Goal: Transaction & Acquisition: Purchase product/service

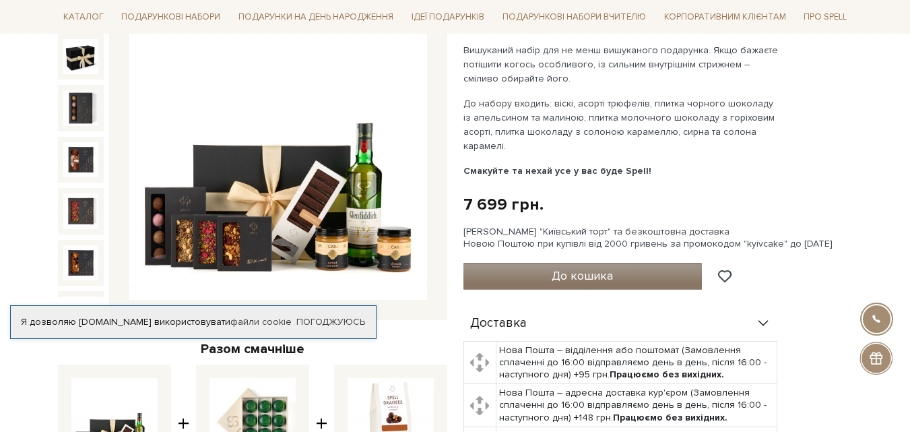
scroll to position [202, 0]
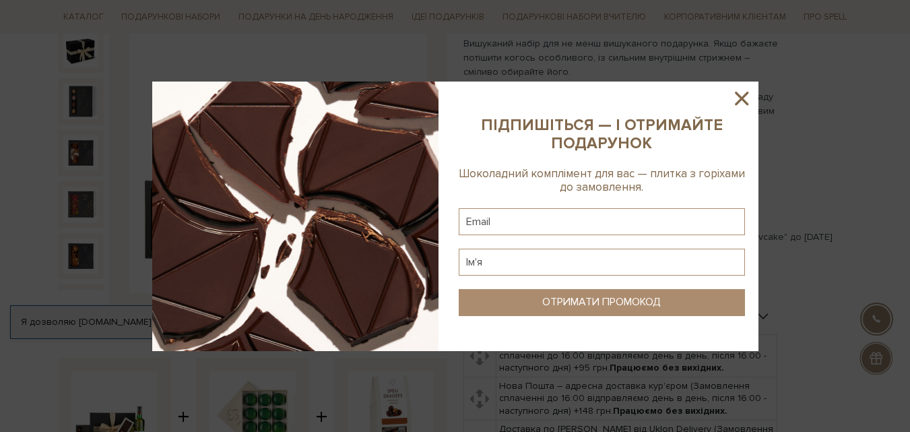
click at [747, 92] on icon at bounding box center [741, 98] width 13 height 13
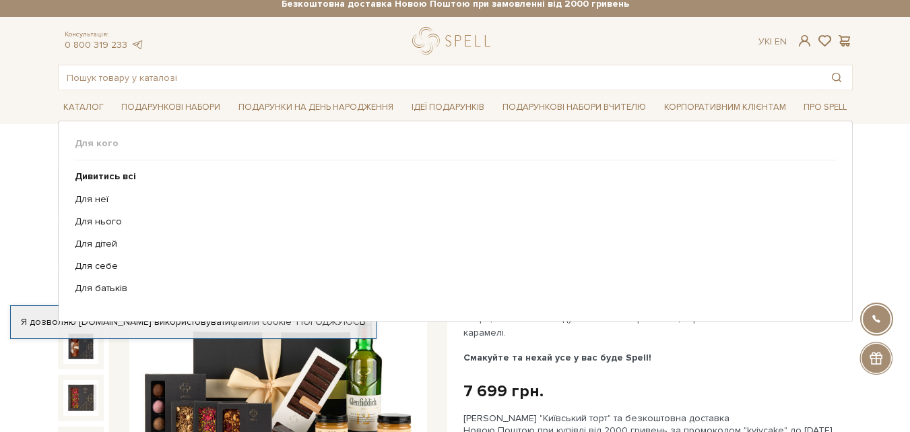
scroll to position [0, 0]
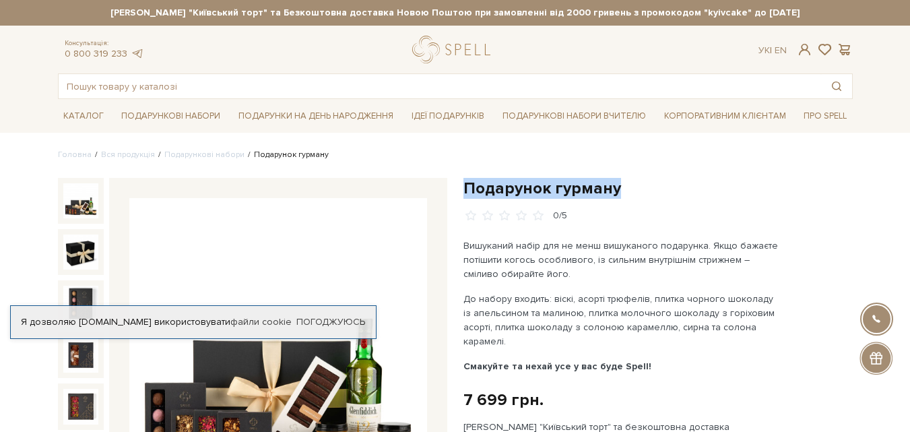
drag, startPoint x: 462, startPoint y: 184, endPoint x: 615, endPoint y: 185, distance: 152.8
copy h1 "Подарунок гурману"
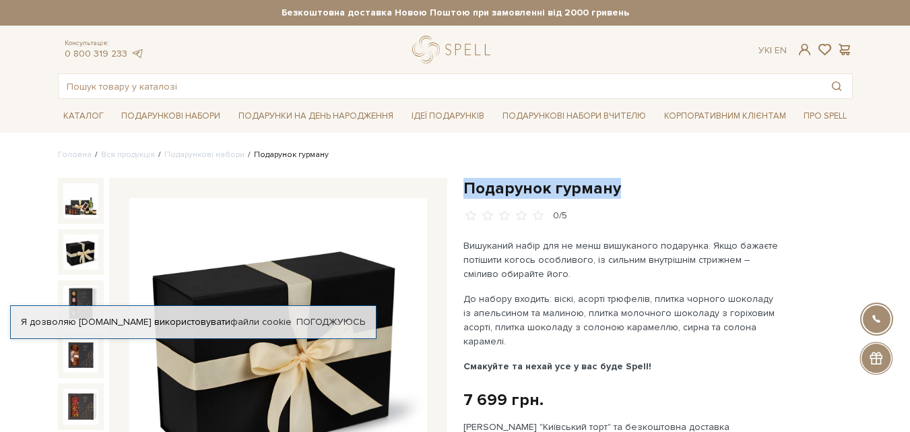
click at [77, 243] on img at bounding box center [80, 251] width 35 height 35
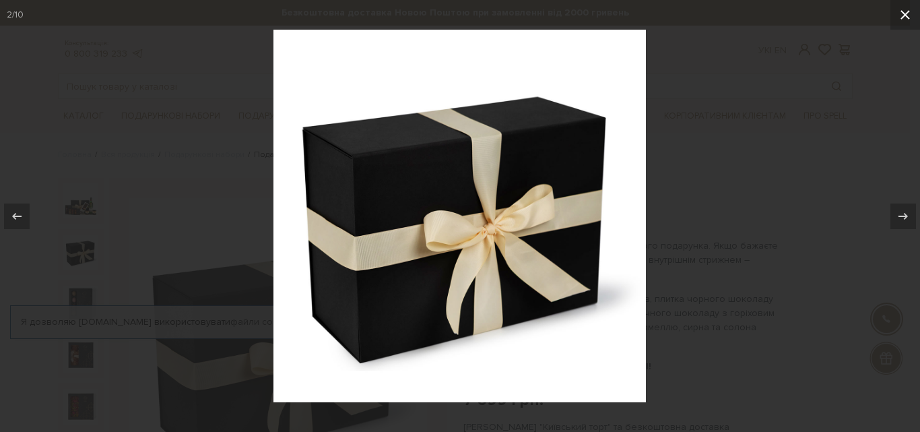
click at [908, 12] on icon at bounding box center [905, 15] width 16 height 16
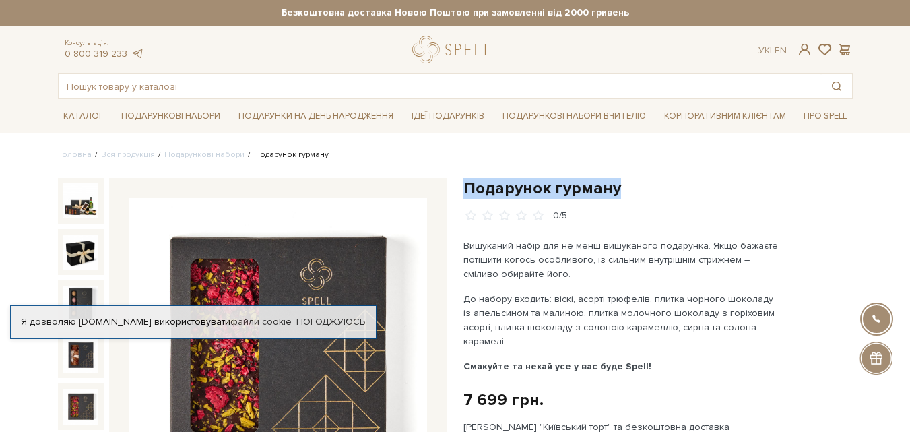
click at [80, 394] on img at bounding box center [80, 405] width 35 height 35
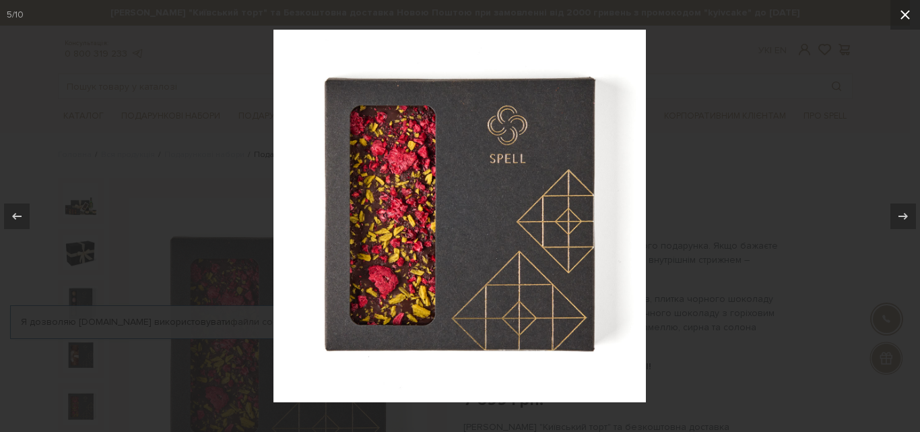
click at [898, 15] on icon at bounding box center [905, 15] width 16 height 16
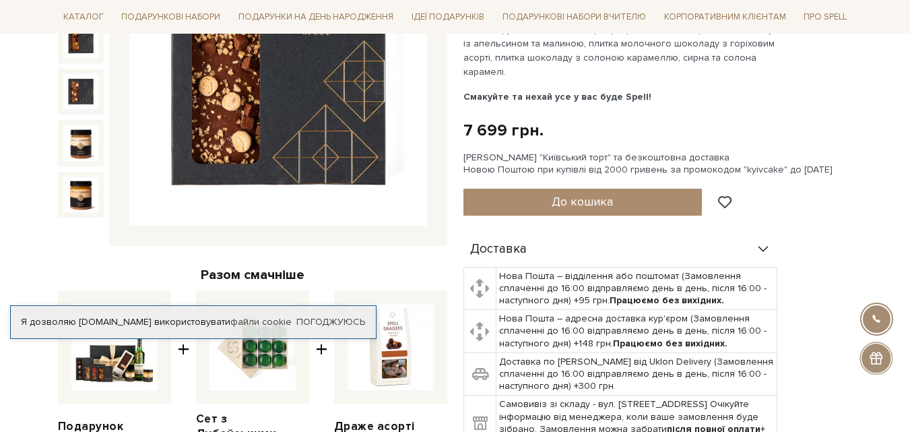
scroll to position [165, 0]
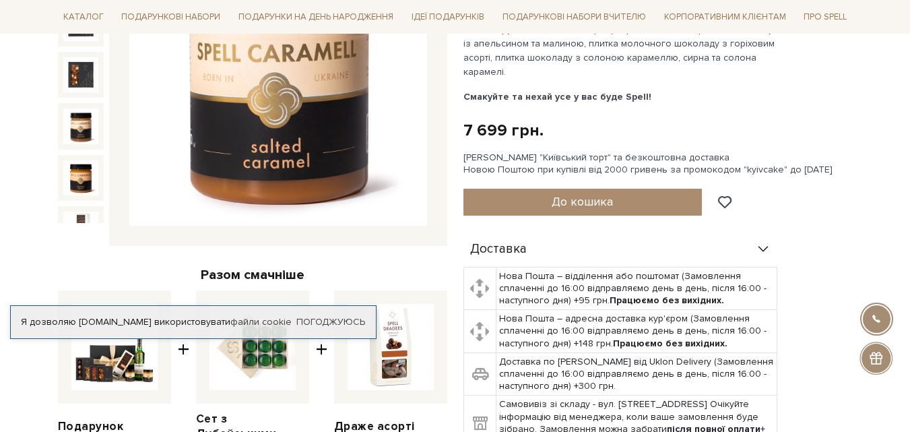
click at [83, 108] on img at bounding box center [80, 125] width 35 height 35
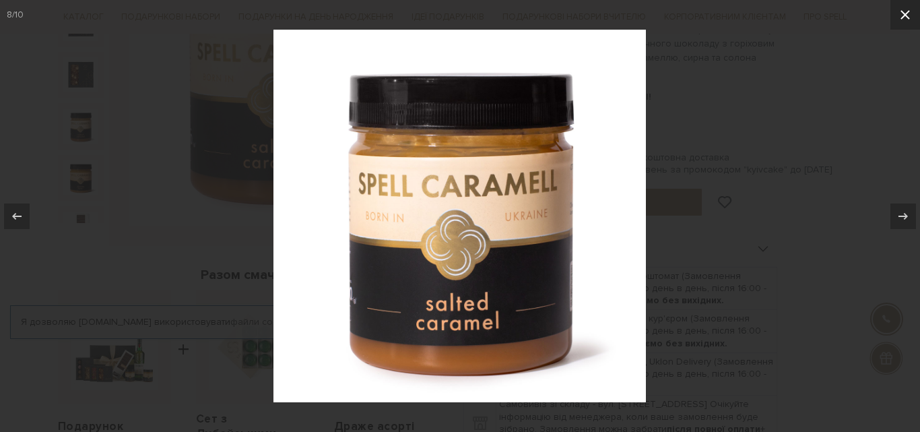
click at [899, 11] on icon at bounding box center [905, 15] width 16 height 16
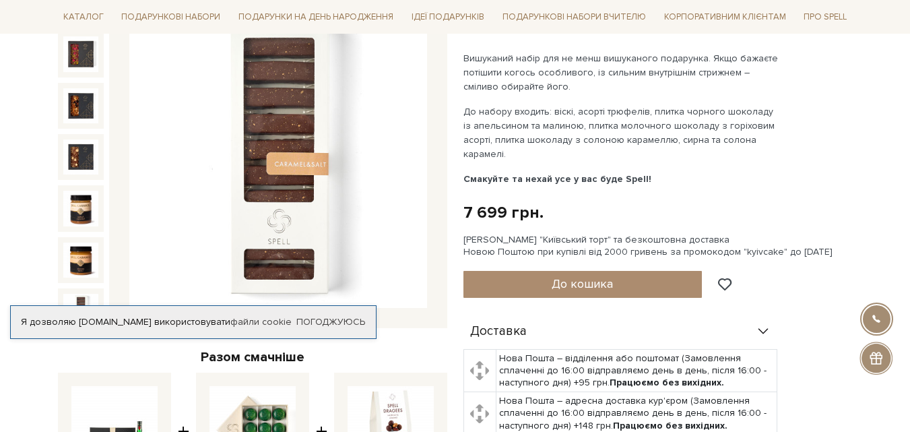
scroll to position [202, 0]
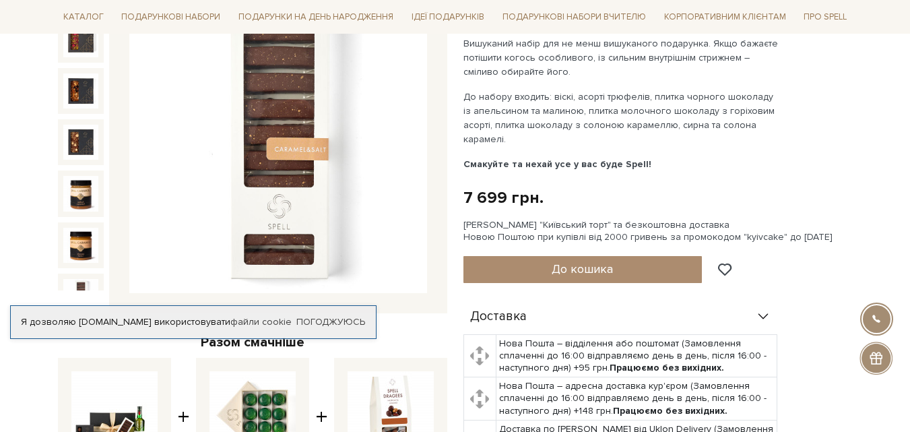
click at [76, 279] on img at bounding box center [80, 296] width 35 height 35
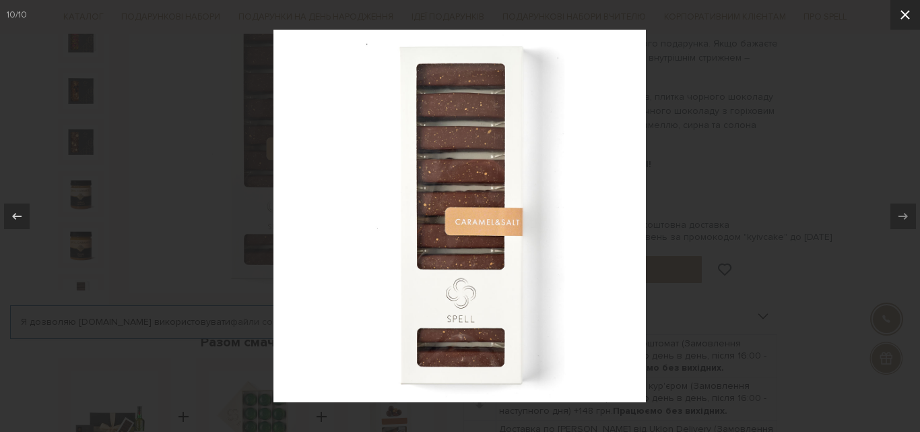
click at [907, 18] on icon at bounding box center [904, 14] width 9 height 9
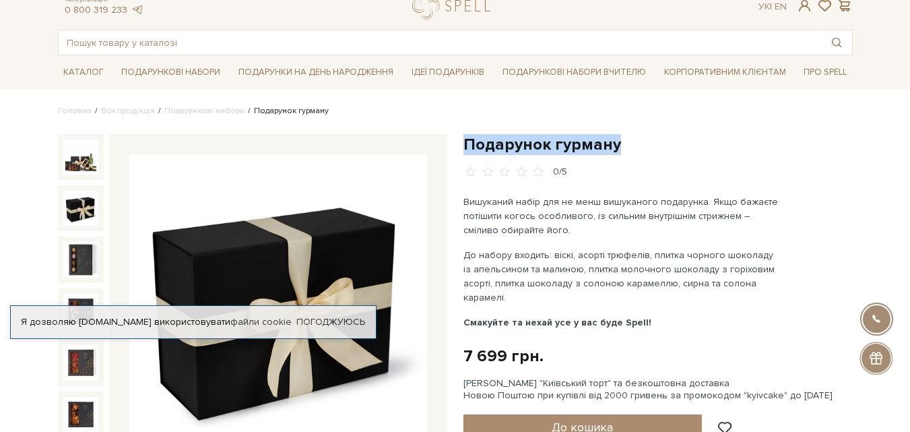
scroll to position [67, 0]
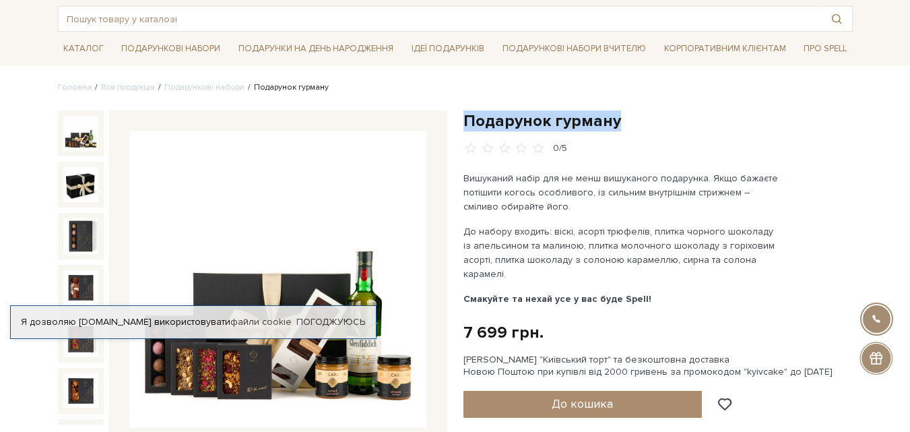
click at [74, 121] on img at bounding box center [80, 133] width 35 height 35
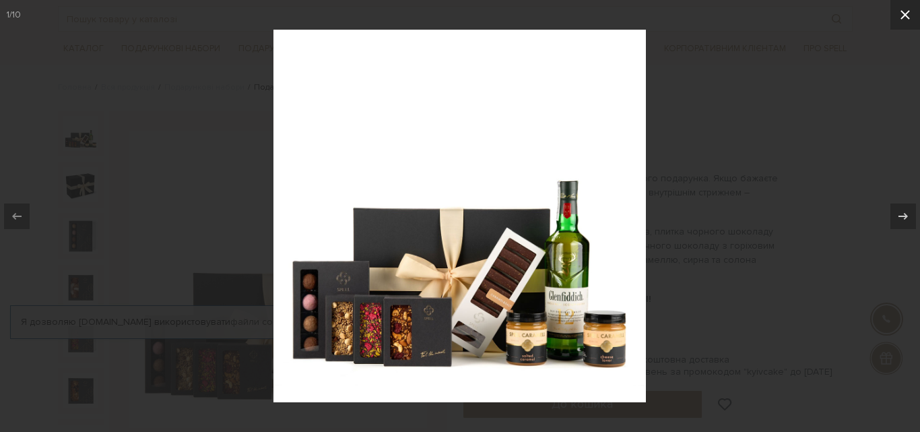
click at [903, 16] on icon at bounding box center [904, 14] width 9 height 9
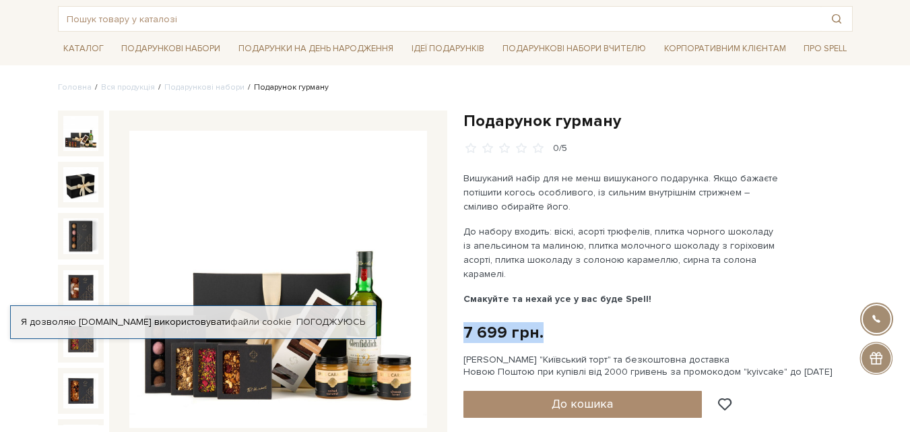
drag, startPoint x: 460, startPoint y: 328, endPoint x: 537, endPoint y: 330, distance: 76.8
copy div "7 699 грн."
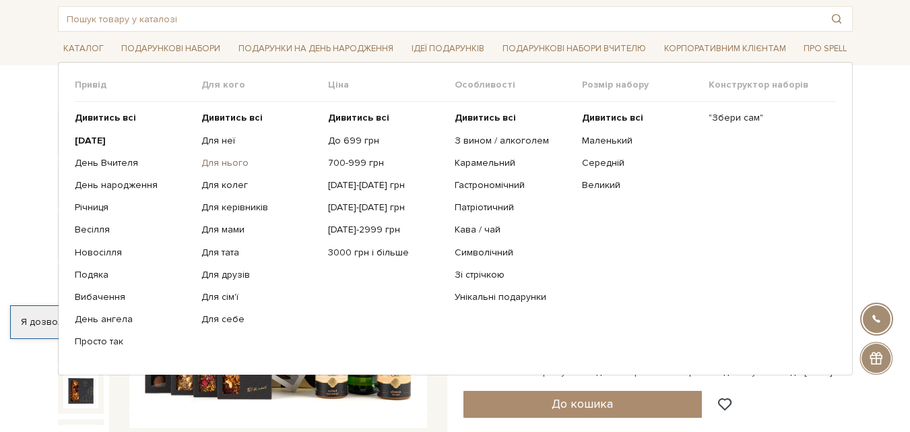
click at [218, 163] on link "Для нього" at bounding box center [259, 163] width 116 height 12
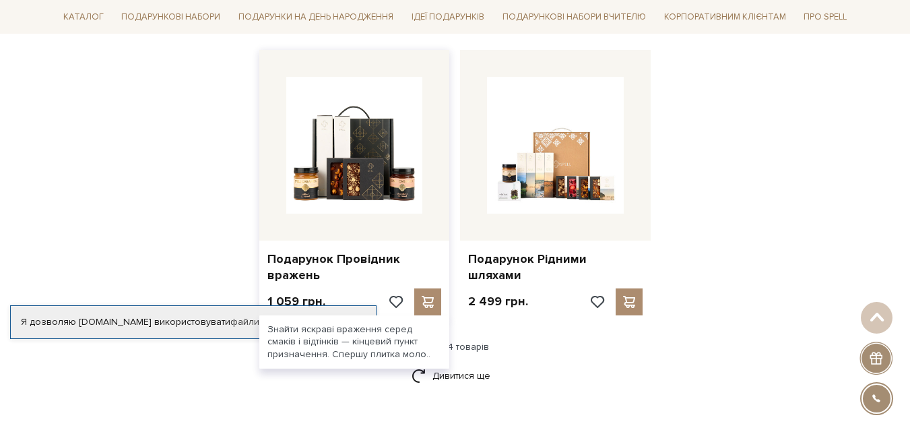
scroll to position [1616, 0]
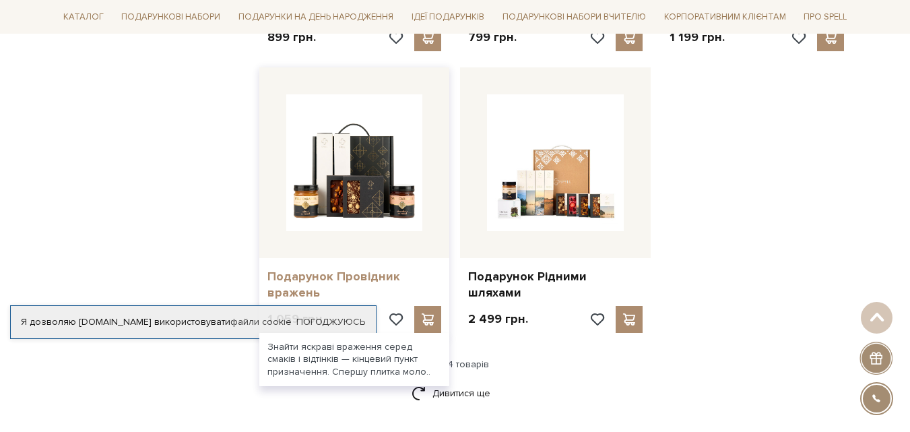
click at [351, 269] on link "Подарунок Провідник вражень" at bounding box center [354, 285] width 174 height 32
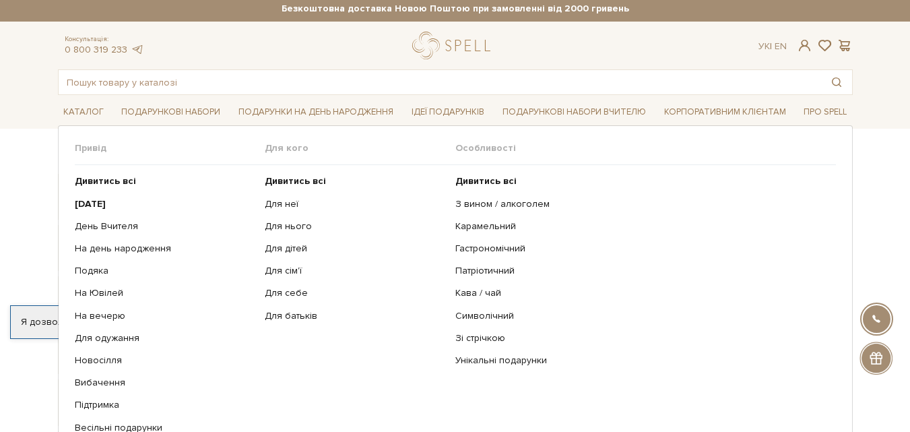
scroll to position [135, 0]
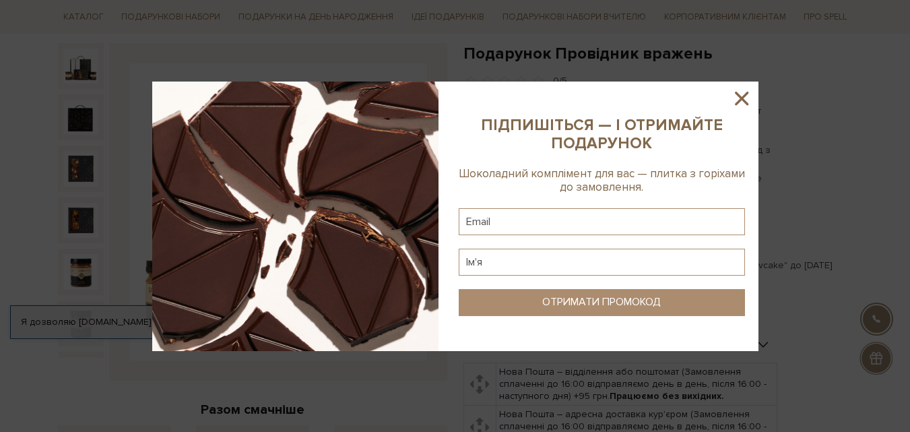
click at [749, 95] on icon at bounding box center [741, 98] width 23 height 23
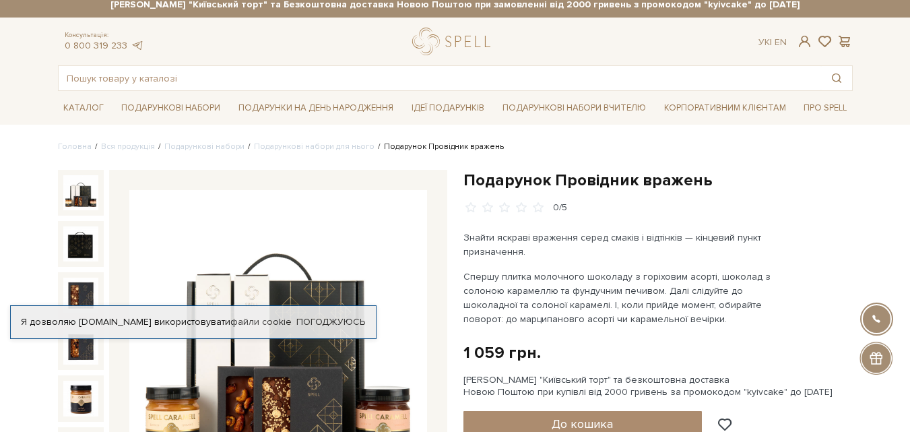
scroll to position [0, 0]
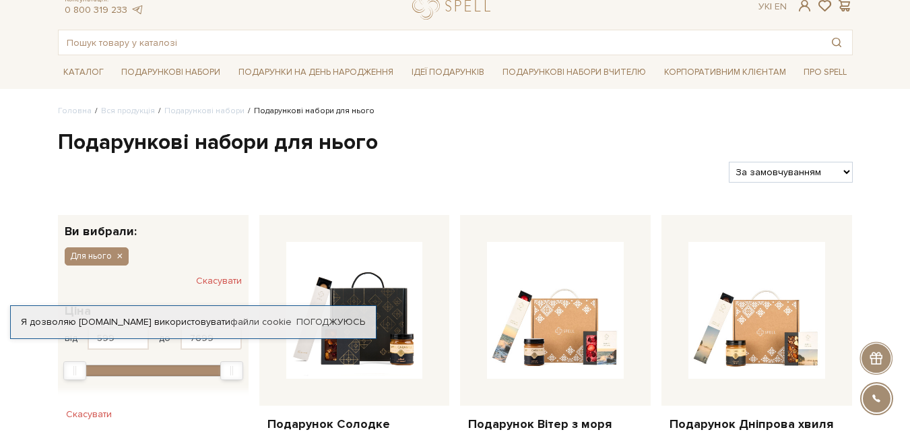
scroll to position [67, 0]
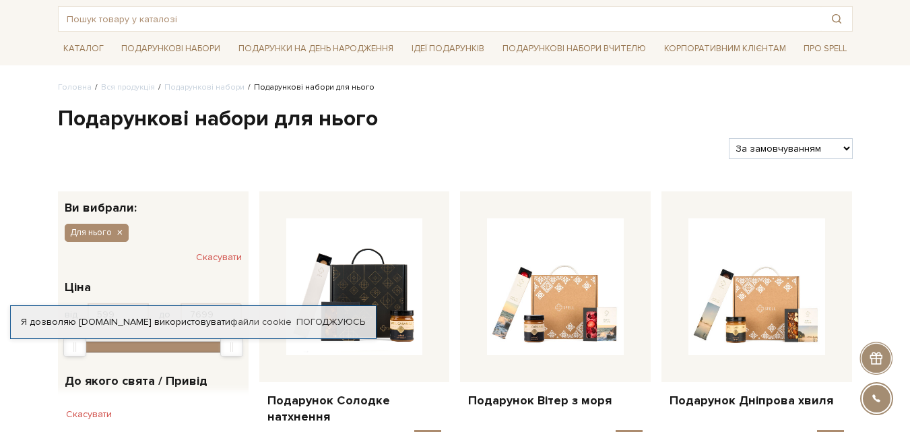
click at [846, 147] on select "За замовчуванням За Ціною (зростання) За Ціною (зменшення) Новинки За популярні…" at bounding box center [790, 148] width 123 height 21
select select "[URL][DOMAIN_NAME]"
click at [729, 138] on select "За замовчуванням За Ціною (зростання) За Ціною (зменшення) Новинки За популярні…" at bounding box center [790, 148] width 123 height 21
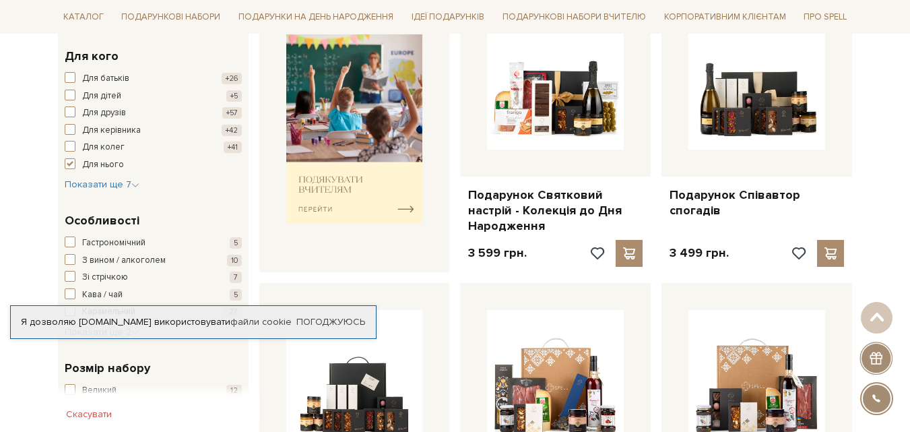
scroll to position [808, 0]
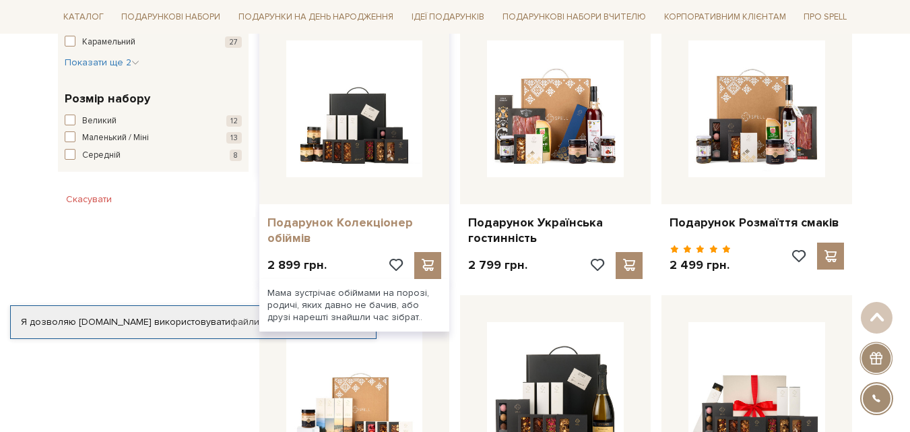
click at [372, 222] on link "Подарунок Колекціонер обіймів" at bounding box center [354, 231] width 174 height 32
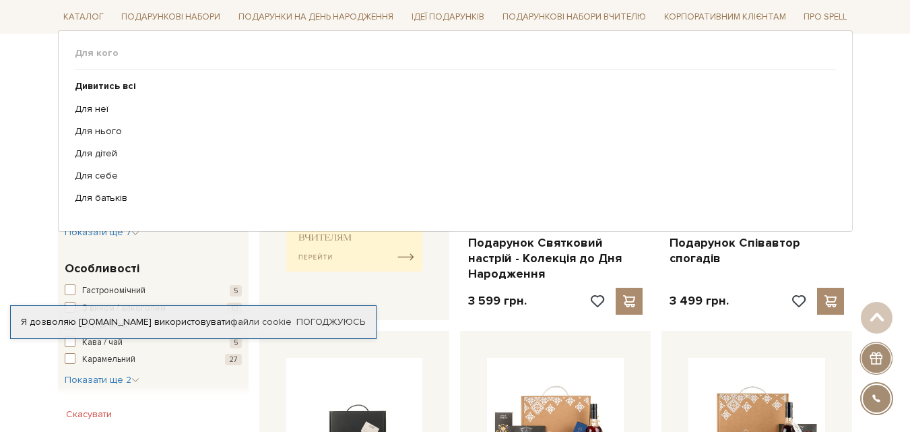
scroll to position [471, 0]
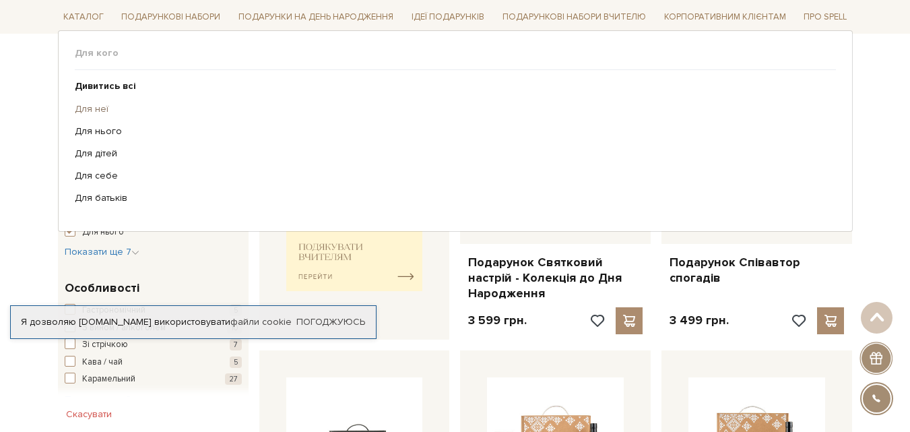
click at [91, 107] on link "Для неї" at bounding box center [450, 108] width 751 height 12
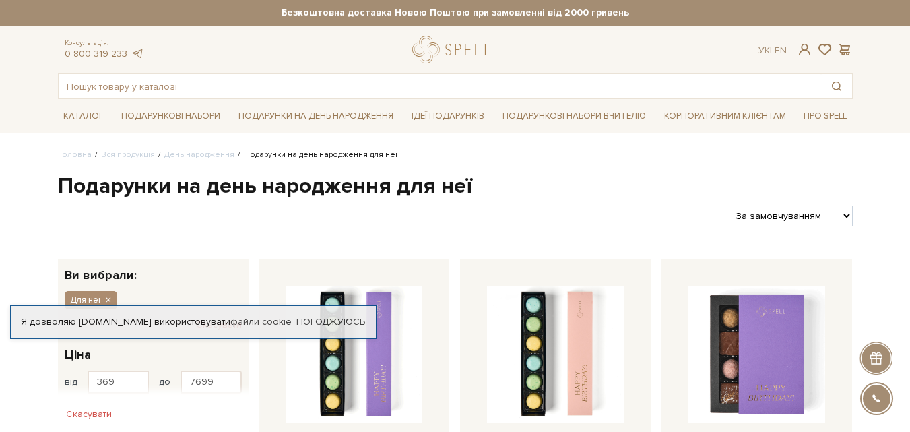
click at [847, 217] on select "За замовчуванням За Ціною (зростання) За Ціною (зменшення) Новинки За популярні…" at bounding box center [790, 215] width 123 height 21
select select "https://spellchocolate.com/our-productions/den-narodzhennya/dlia-neii?sort=p.pr…"
click at [729, 205] on select "За замовчуванням За Ціною (зростання) За Ціною (зменшення) Новинки За популярні…" at bounding box center [790, 215] width 123 height 21
click at [846, 212] on select "За замовчуванням За Ціною (зростання) За Ціною (зменшення) Новинки За популярні…" at bounding box center [790, 215] width 123 height 21
select select "[URL][DOMAIN_NAME]"
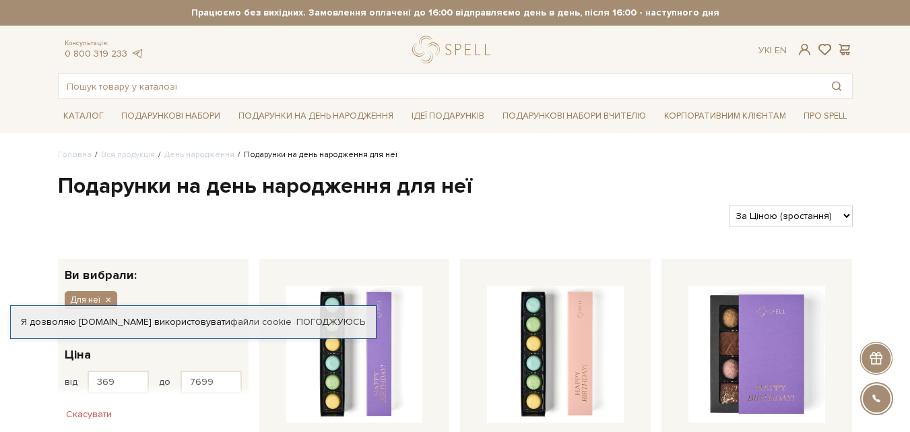
click at [729, 205] on select "За замовчуванням За Ціною (зростання) За Ціною (зменшення) Новинки За популярні…" at bounding box center [790, 215] width 123 height 21
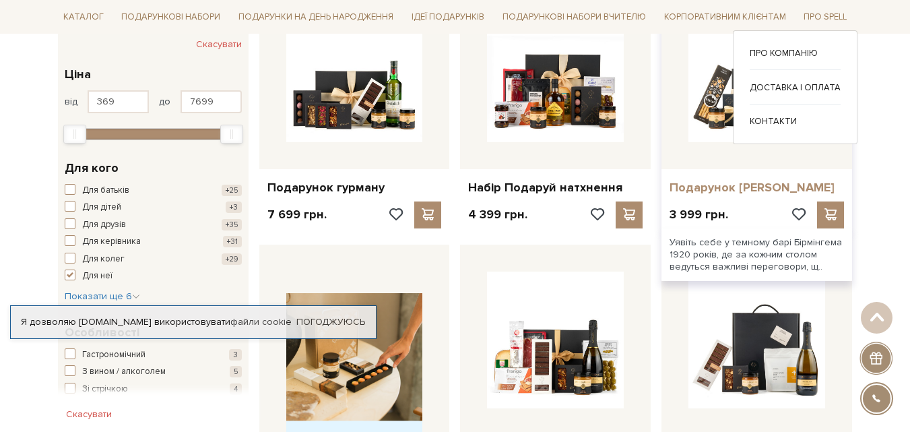
scroll to position [269, 0]
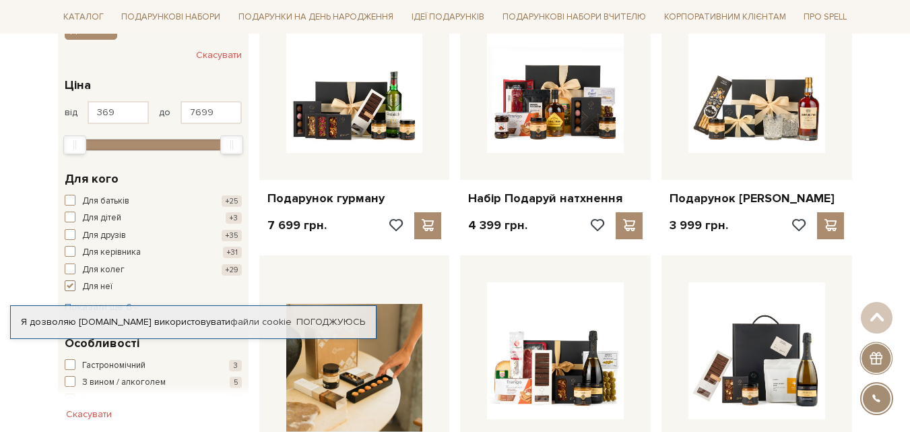
click at [68, 286] on span "button" at bounding box center [70, 285] width 11 height 11
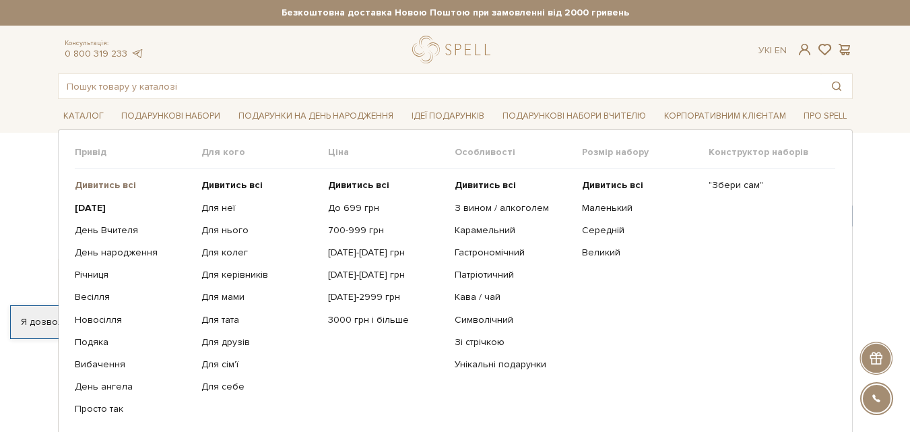
click at [103, 182] on b "Дивитись всі" at bounding box center [105, 184] width 61 height 11
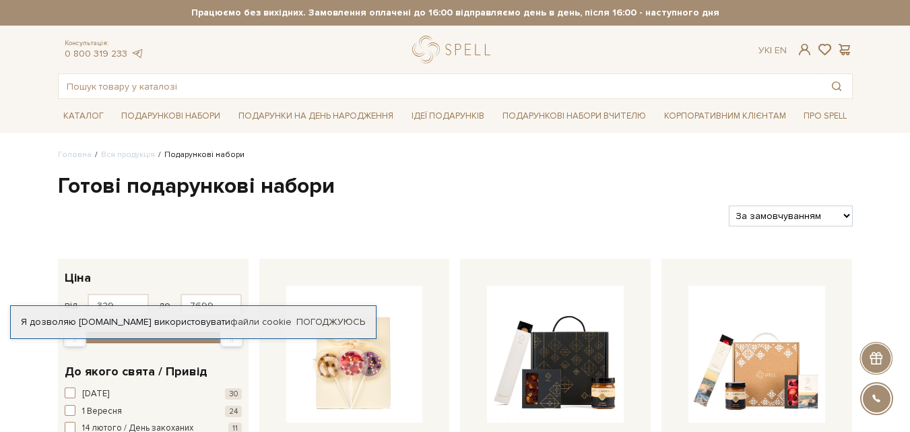
click at [846, 217] on select "За замовчуванням За Ціною (зростання) За Ціною (зменшення) Новинки За популярні…" at bounding box center [790, 215] width 123 height 21
select select "https://spellchocolate.com/our-productions/podarunkovi-box/?sort=p.price&order=…"
click at [729, 205] on select "За замовчуванням За Ціною (зростання) За Ціною (зменшення) Новинки За популярні…" at bounding box center [790, 215] width 123 height 21
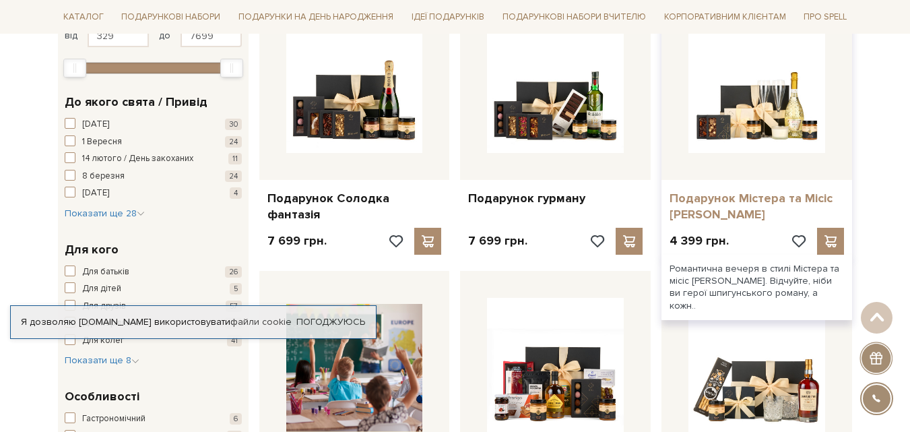
click at [751, 196] on link "Подарунок Містера та Місіс [PERSON_NAME]" at bounding box center [756, 207] width 174 height 32
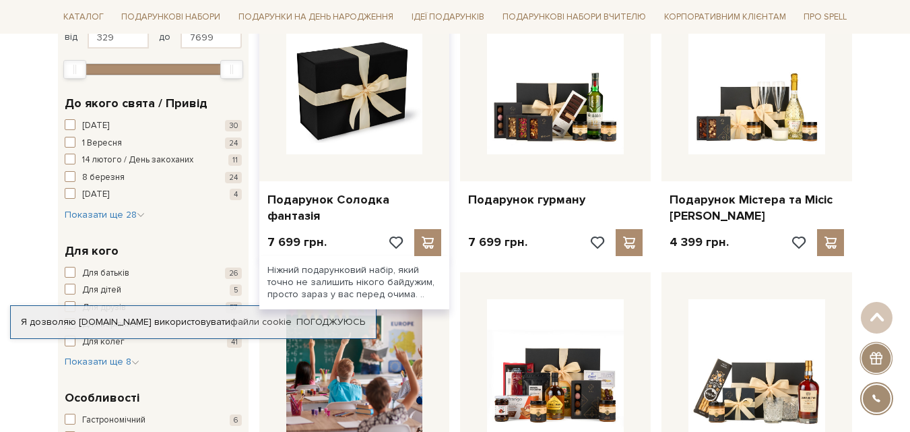
click at [341, 107] on img at bounding box center [354, 86] width 137 height 137
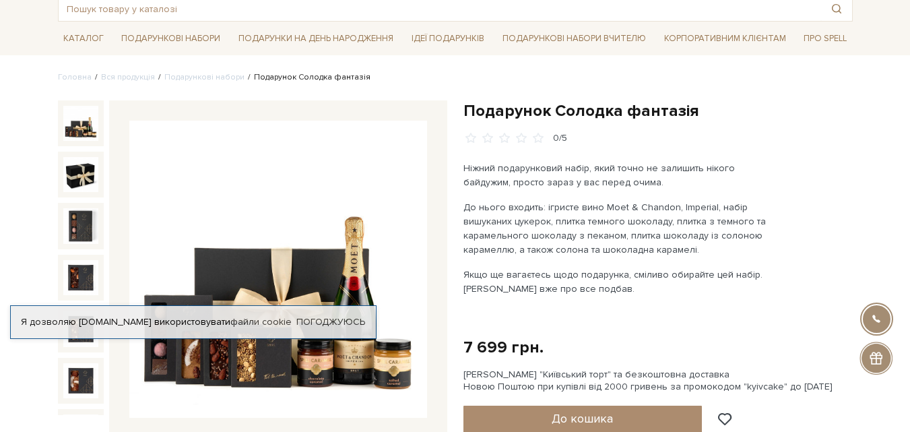
scroll to position [67, 0]
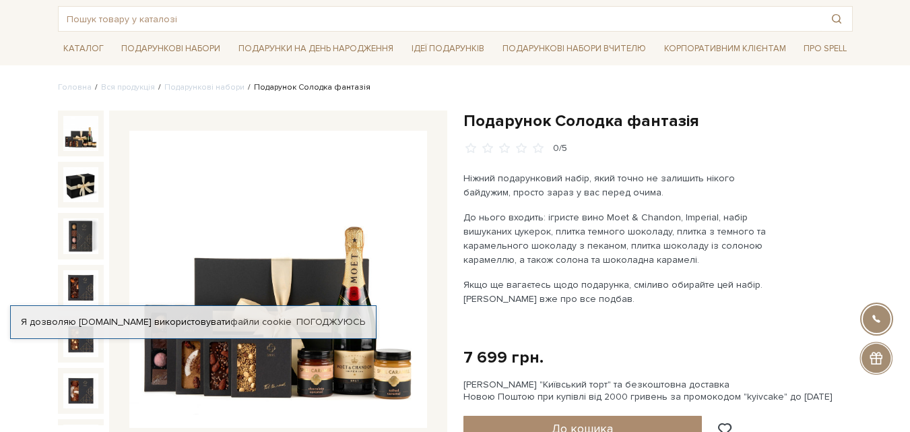
drag, startPoint x: 465, startPoint y: 116, endPoint x: 755, endPoint y: 103, distance: 291.1
copy h1 "Подарунок Солодка фантазія"
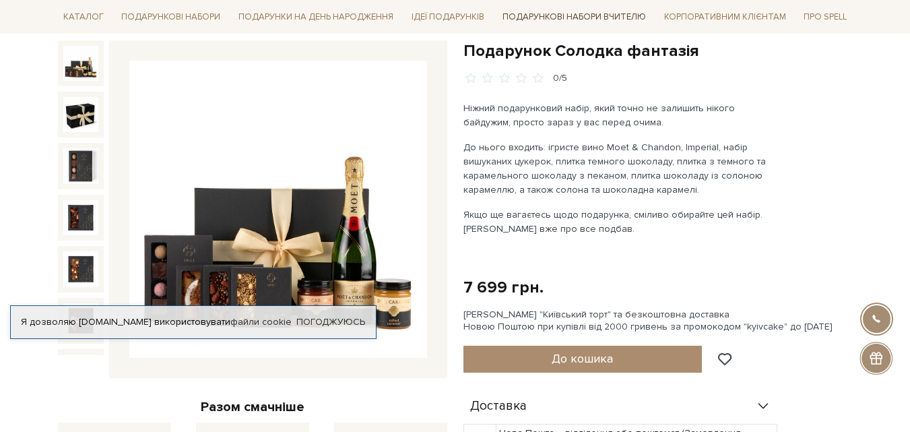
scroll to position [269, 0]
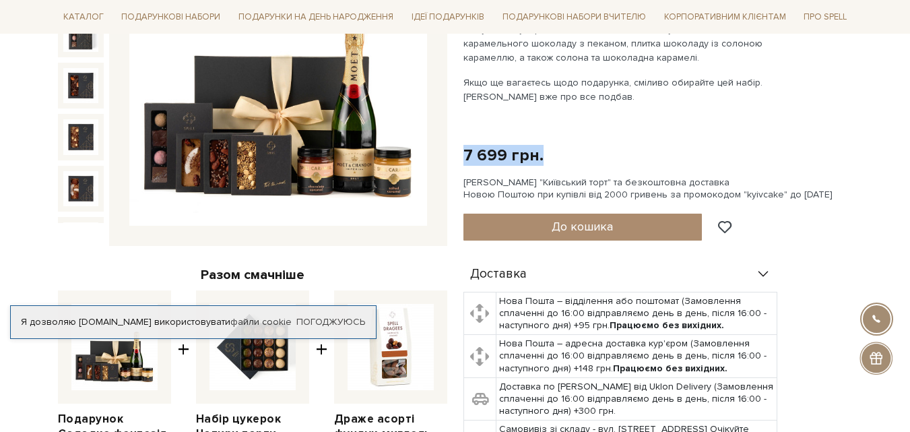
drag, startPoint x: 463, startPoint y: 152, endPoint x: 549, endPoint y: 162, distance: 86.0
click at [549, 162] on div "7 699 грн. Оплата частинами:" at bounding box center [657, 155] width 389 height 21
copy div "7 699 грн."
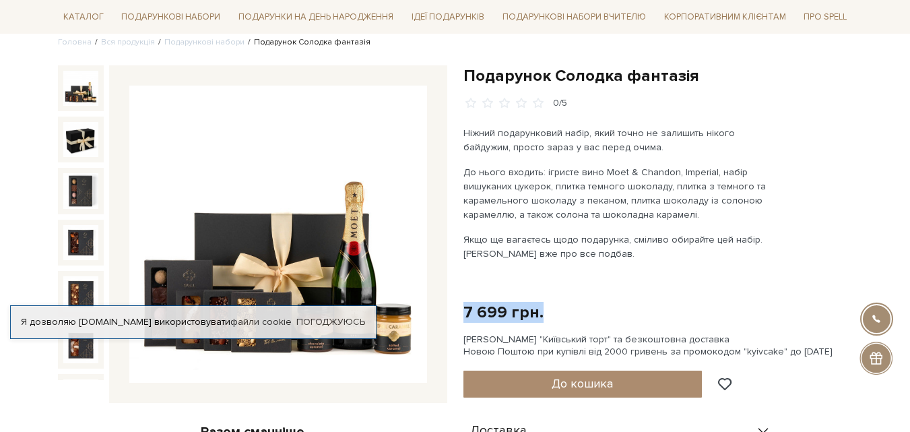
scroll to position [202, 0]
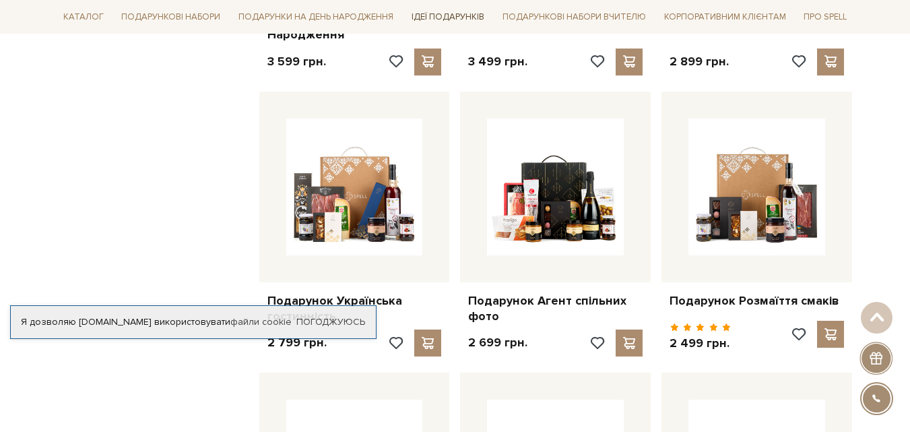
scroll to position [943, 0]
